Goal: Task Accomplishment & Management: Complete application form

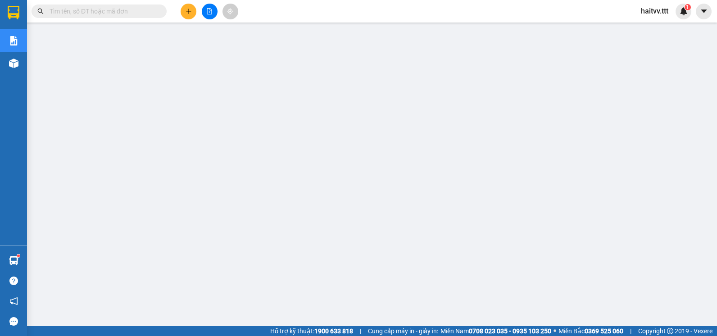
click at [99, 12] on input "text" at bounding box center [103, 11] width 106 height 10
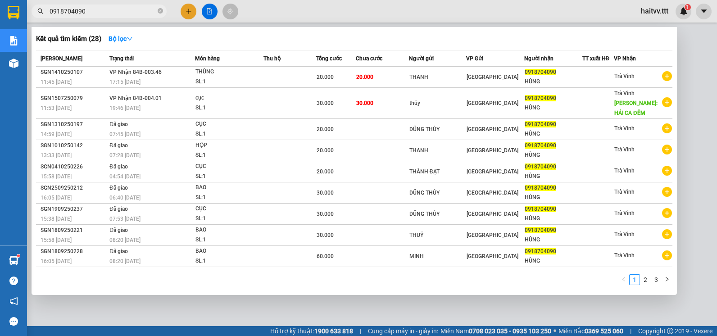
click at [107, 12] on input "0918704090" at bounding box center [103, 11] width 106 height 10
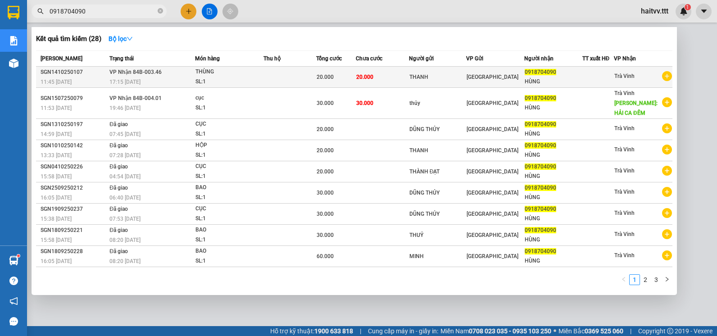
type input "0918704090"
click at [373, 77] on td "20.000" at bounding box center [382, 77] width 53 height 21
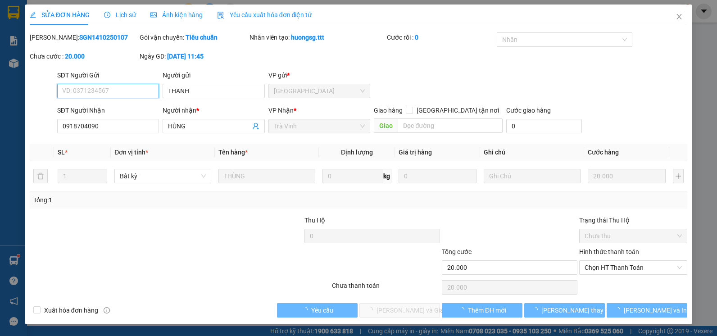
type input "THANH"
type input "0918704090"
type input "HÙNG"
type input "20.000"
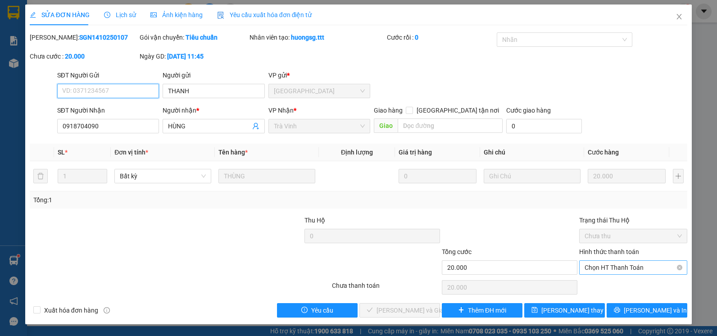
click at [630, 270] on span "Chọn HT Thanh Toán" at bounding box center [632, 268] width 97 height 14
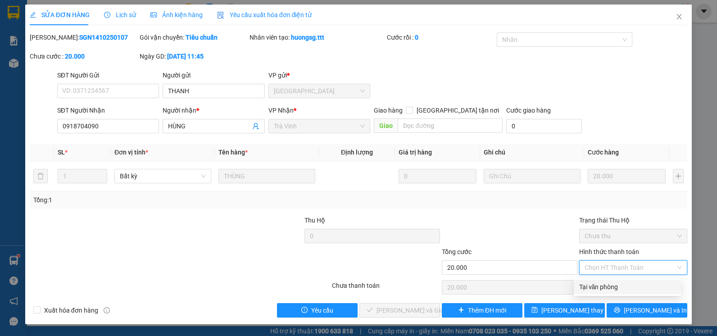
click at [609, 287] on div "Tại văn phòng" at bounding box center [627, 287] width 96 height 10
type input "0"
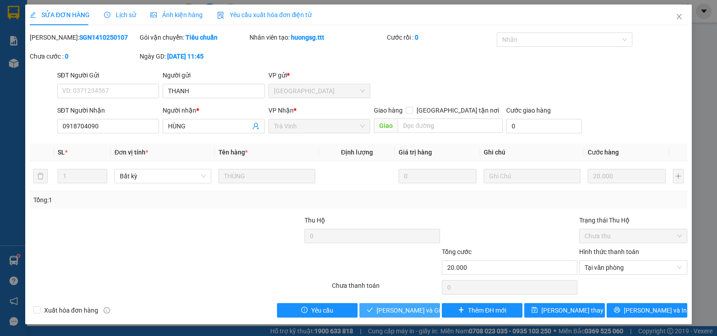
click at [384, 311] on span "[PERSON_NAME] và Giao hàng" at bounding box center [419, 310] width 86 height 10
